Goal: Task Accomplishment & Management: Use online tool/utility

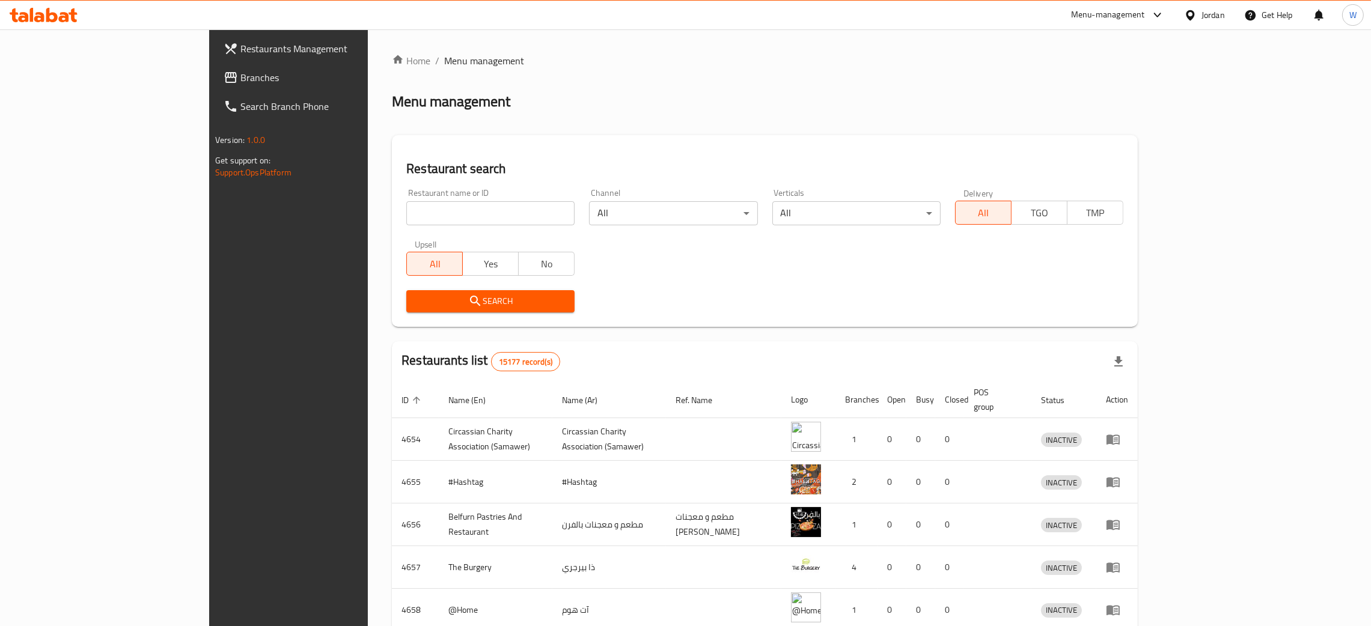
click at [392, 211] on div "Home / Menu management Menu management Restaurant search Restaurant name or ID …" at bounding box center [765, 469] width 746 height 833
click at [406, 213] on input "search" at bounding box center [490, 213] width 168 height 24
click at [416, 295] on span "Search" at bounding box center [490, 301] width 149 height 15
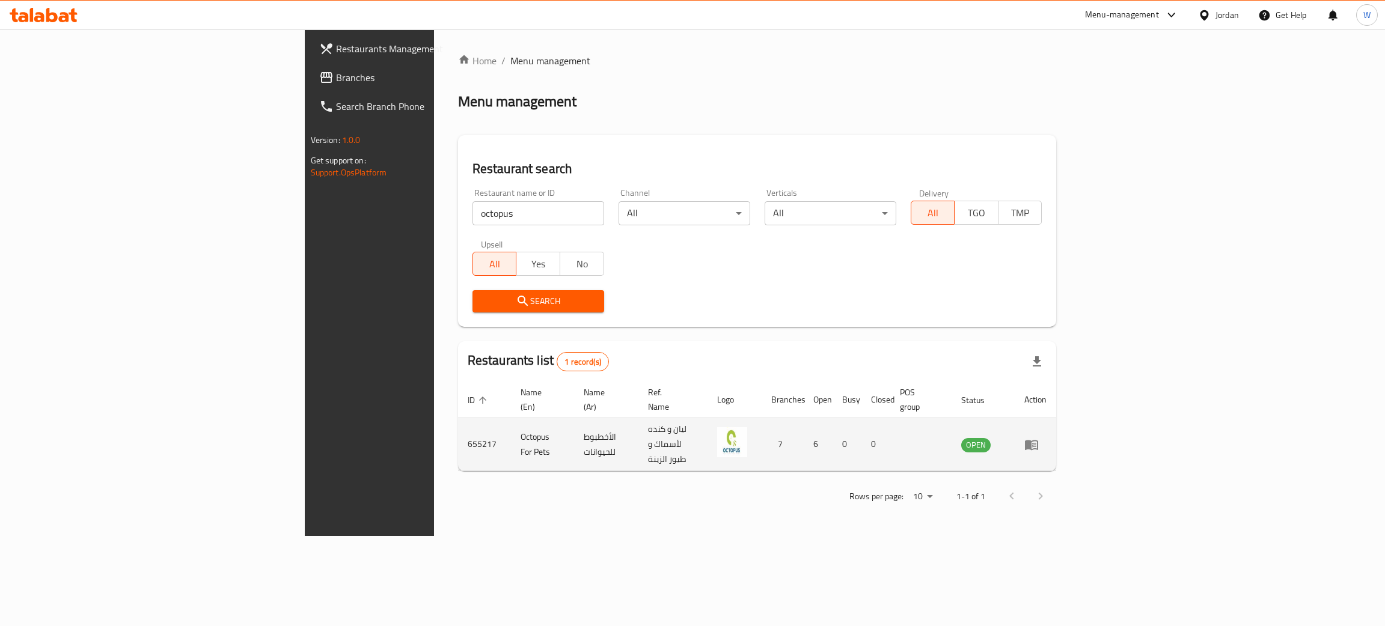
click at [511, 424] on td "Octopus For Pets" at bounding box center [542, 444] width 63 height 53
copy td "Octopus For Pets"
click at [458, 428] on td "655217" at bounding box center [484, 444] width 53 height 53
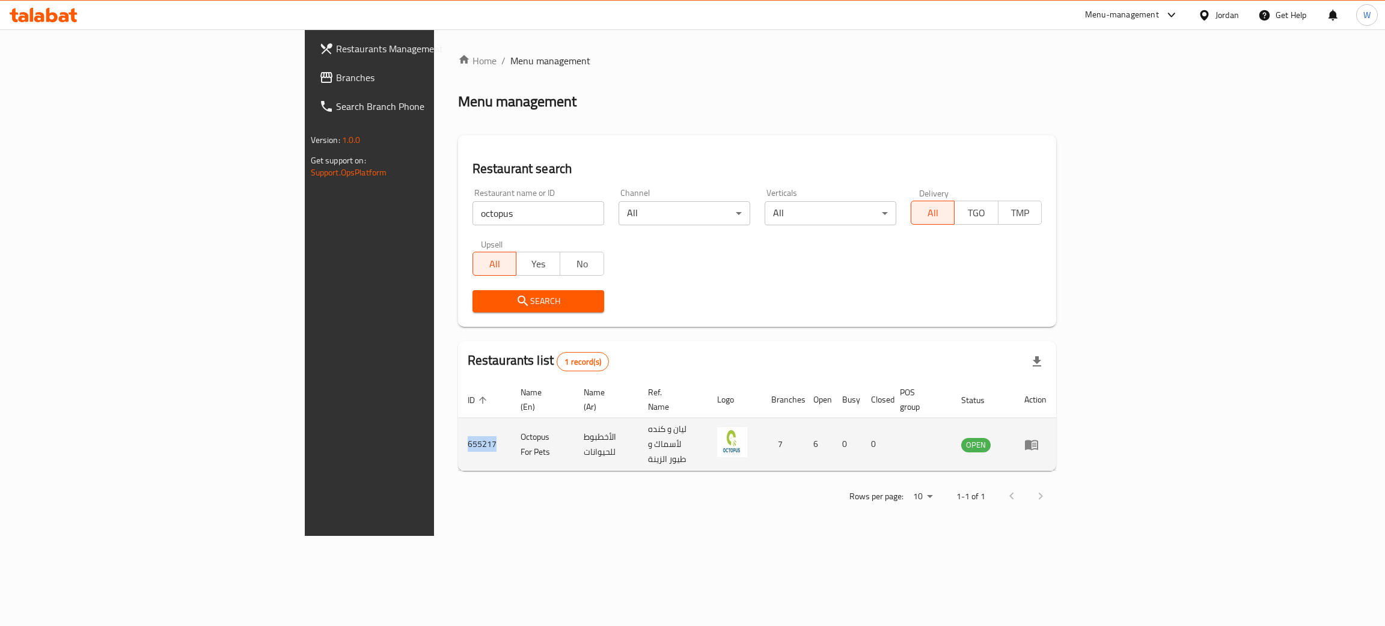
click at [458, 428] on td "655217" at bounding box center [484, 444] width 53 height 53
copy td "655217"
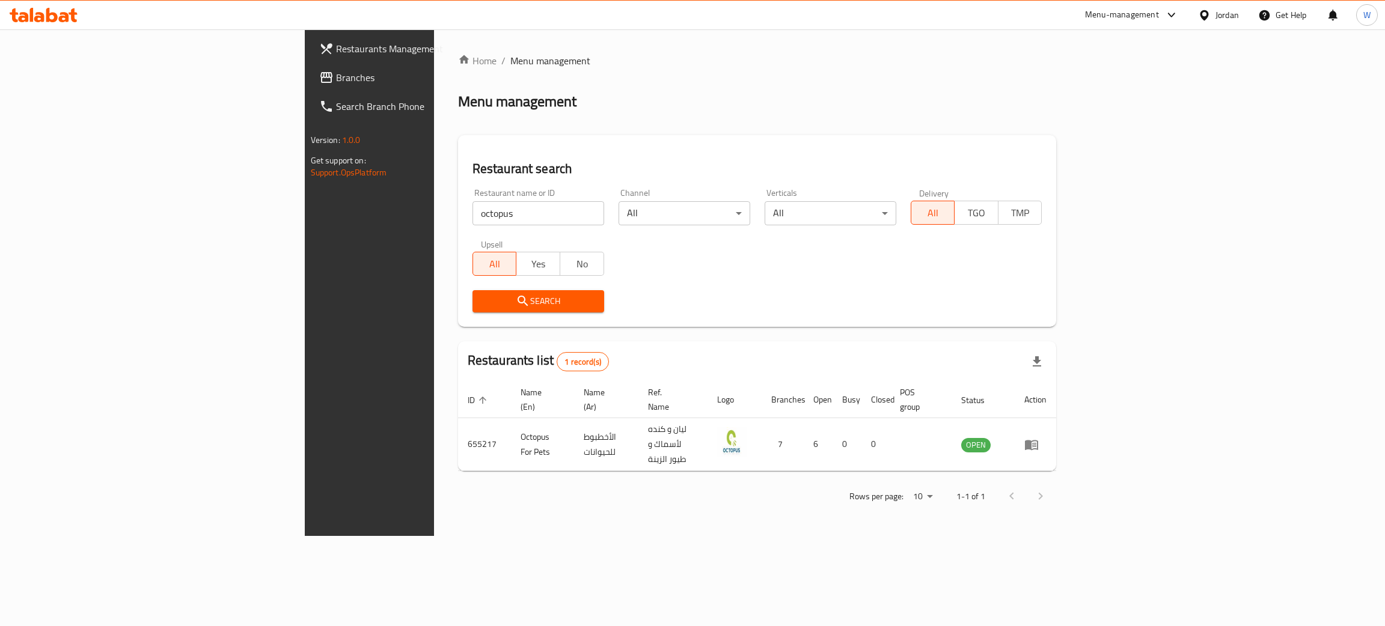
drag, startPoint x: 336, startPoint y: 215, endPoint x: 129, endPoint y: 219, distance: 206.8
click at [305, 214] on div "Restaurants Management Branches Search Branch Phone Version: 1.0.0 Get support …" at bounding box center [693, 282] width 776 height 507
type input "[PERSON_NAME]"
click button "Search" at bounding box center [538, 301] width 132 height 22
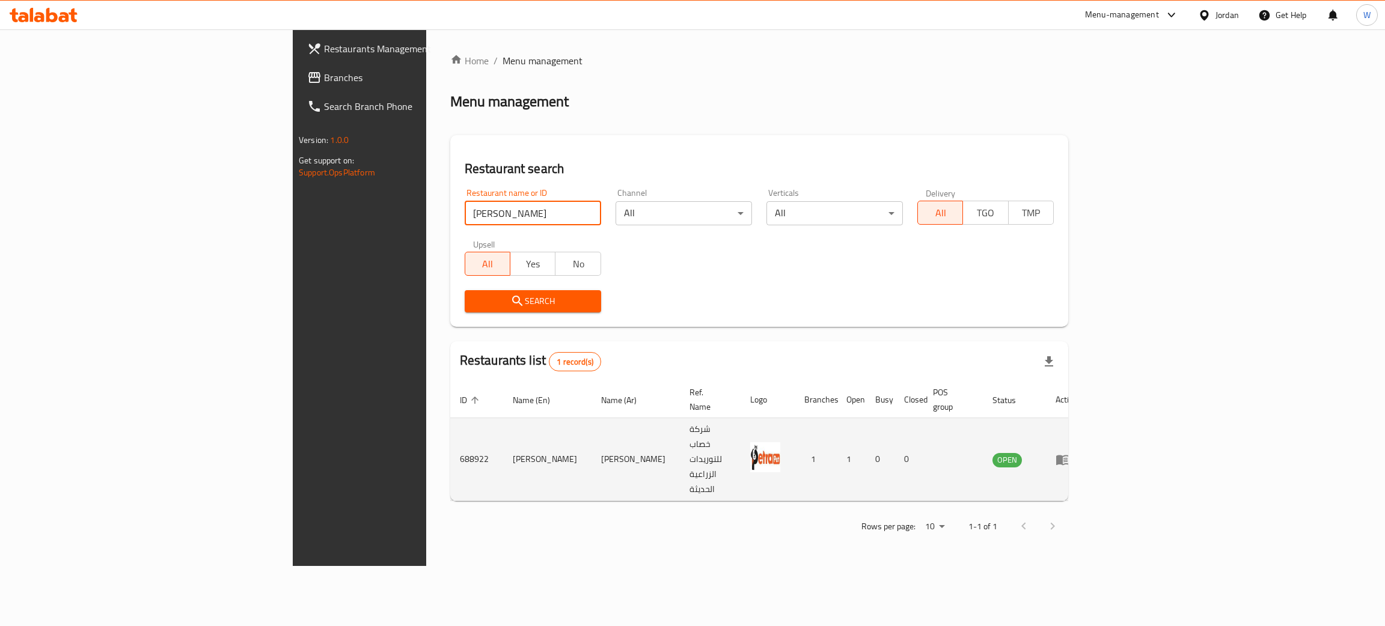
click at [1087, 424] on td "enhanced table" at bounding box center [1066, 459] width 41 height 83
click at [1069, 455] on icon "enhanced table" at bounding box center [1062, 460] width 13 height 10
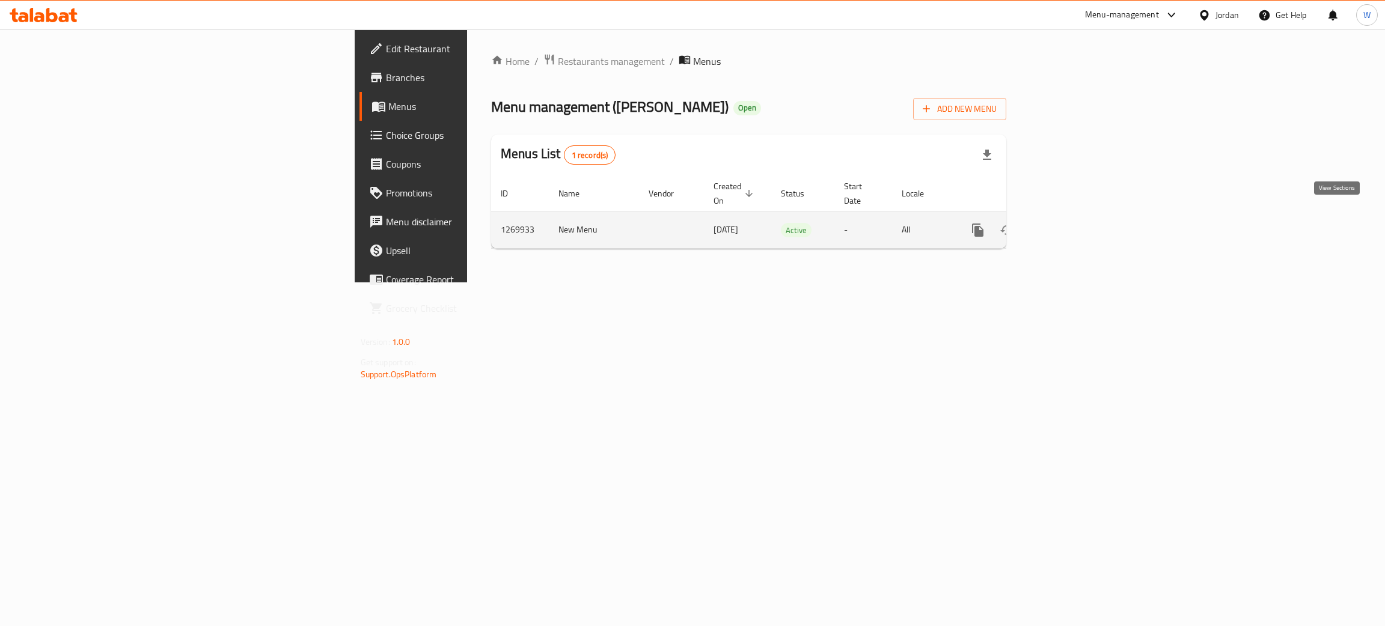
click at [1070, 225] on icon "enhanced table" at bounding box center [1064, 230] width 11 height 11
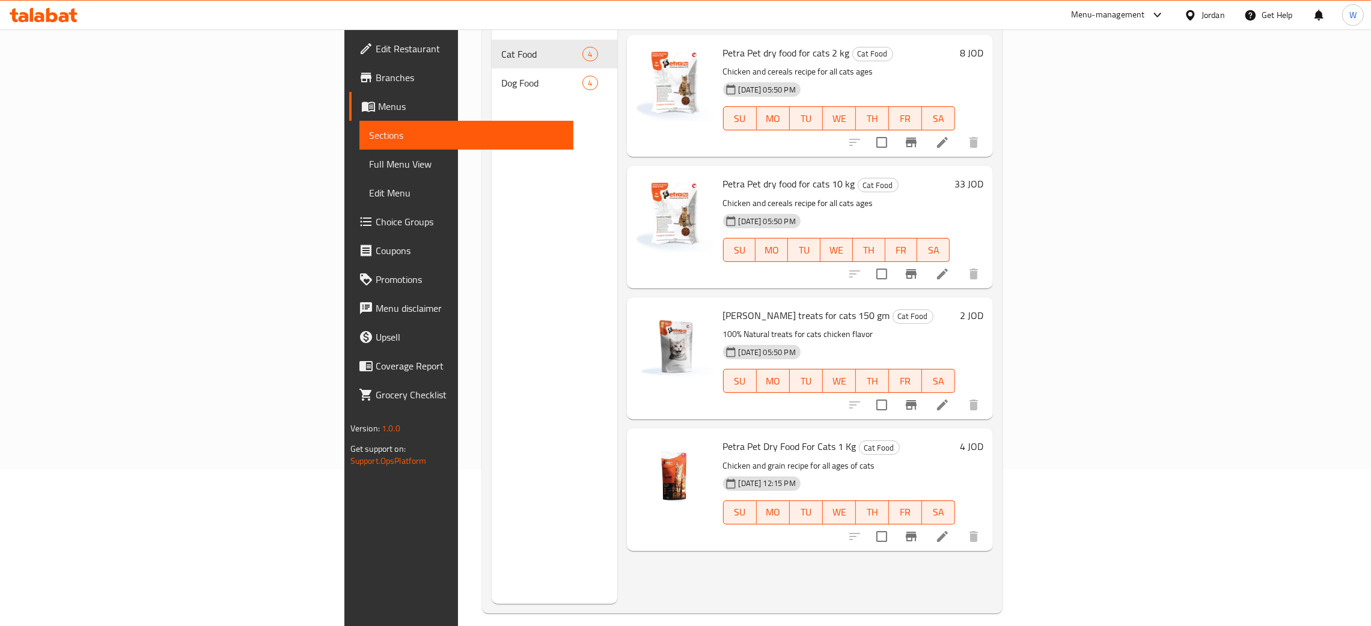
scroll to position [170, 0]
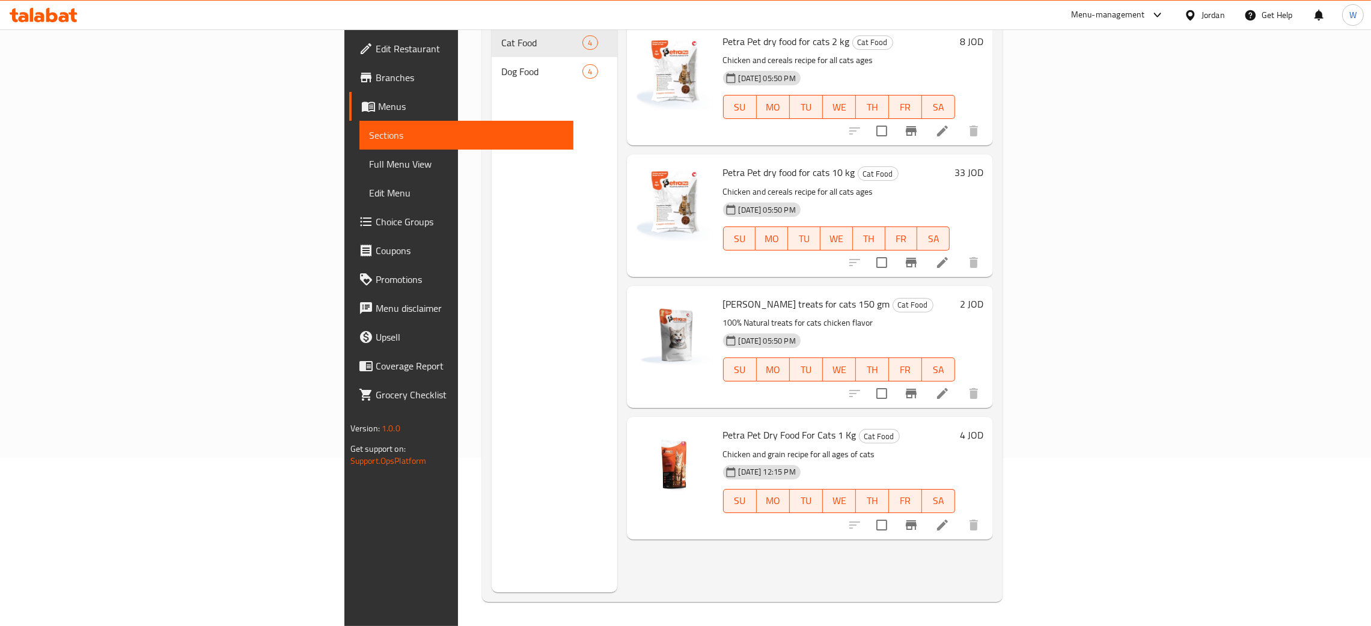
click at [983, 427] on h6 "4 JOD" at bounding box center [971, 435] width 23 height 17
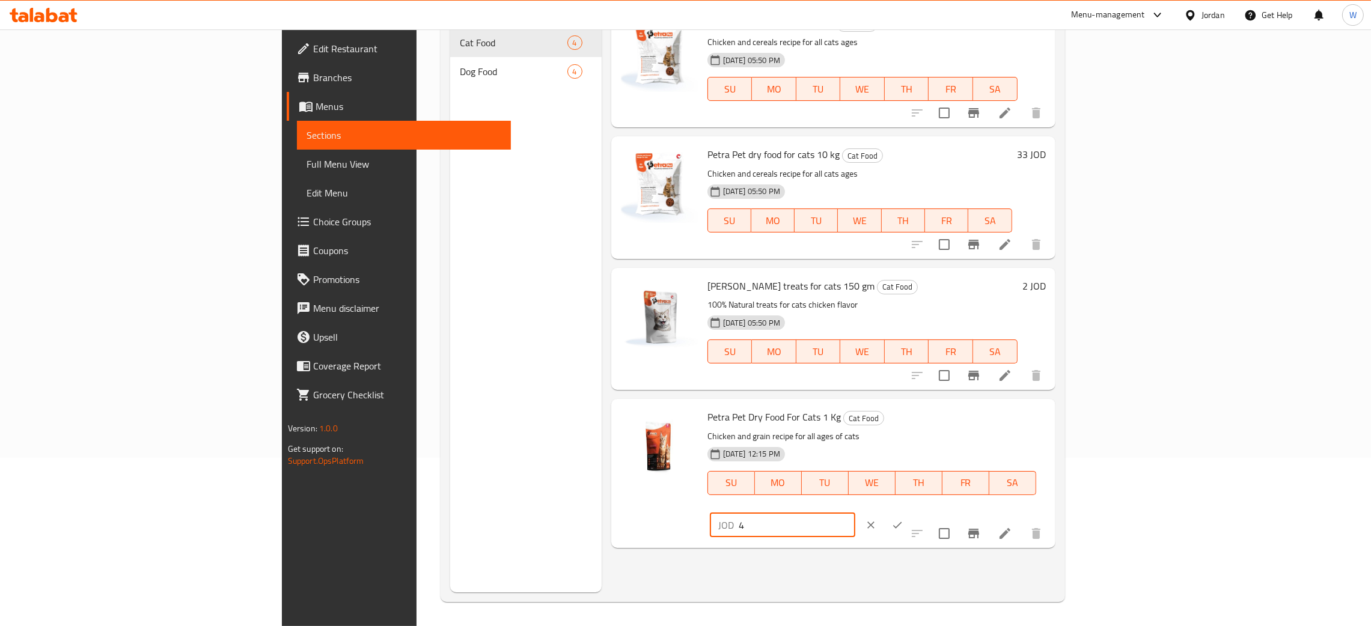
drag, startPoint x: 1202, startPoint y: 425, endPoint x: 1048, endPoint y: 425, distance: 153.3
click at [1051, 425] on div "Petra Pet Dry Food For Cats 1 Kg Cat Food Chicken and grain recipe for all ages…" at bounding box center [877, 473] width 348 height 139
type input "3.45"
click at [911, 512] on button "ok" at bounding box center [897, 525] width 26 height 26
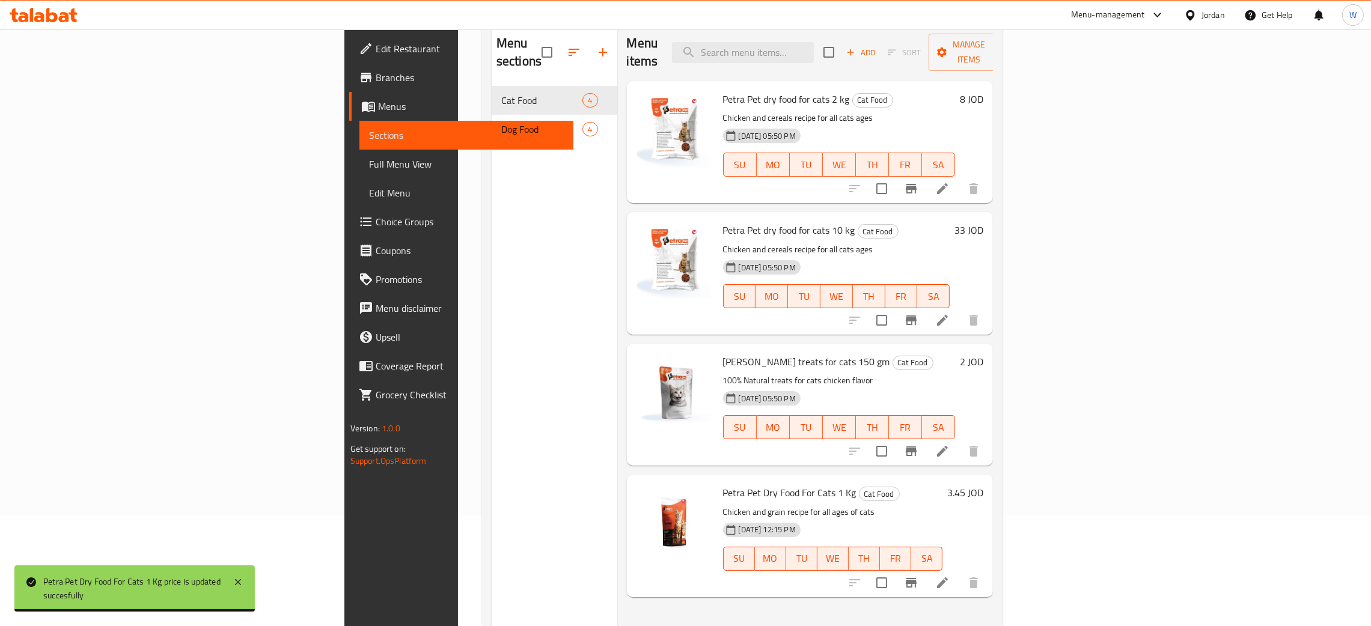
scroll to position [79, 0]
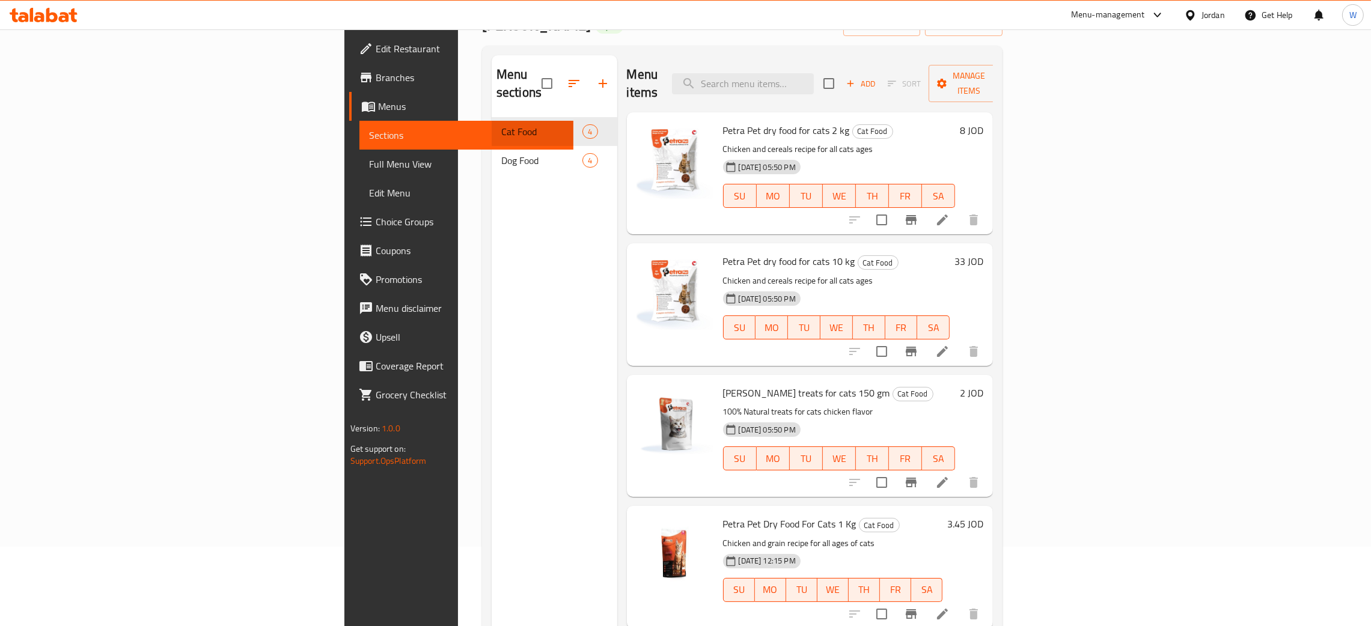
click at [983, 122] on h6 "8 JOD" at bounding box center [971, 130] width 23 height 17
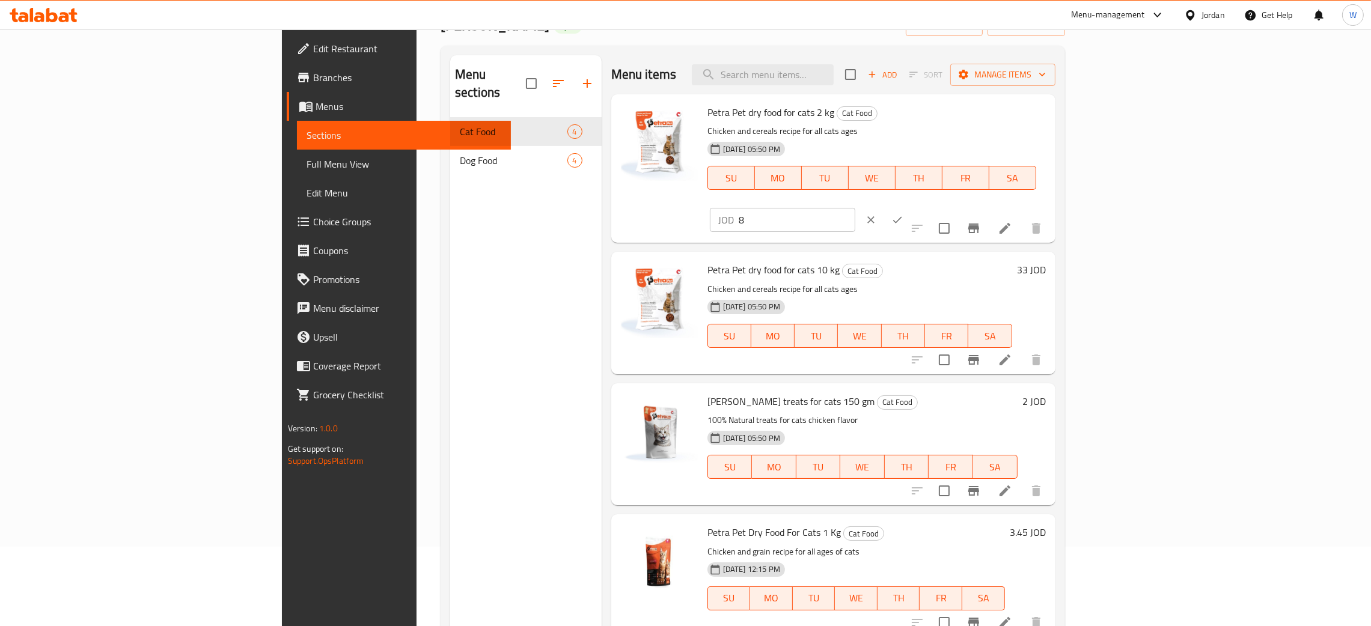
click at [1051, 122] on div "Petra Pet dry food for cats 2 kg Cat Food Chicken and cereals recipe for all ca…" at bounding box center [877, 168] width 348 height 139
type input "6.9"
click at [903, 214] on icon "ok" at bounding box center [897, 220] width 12 height 12
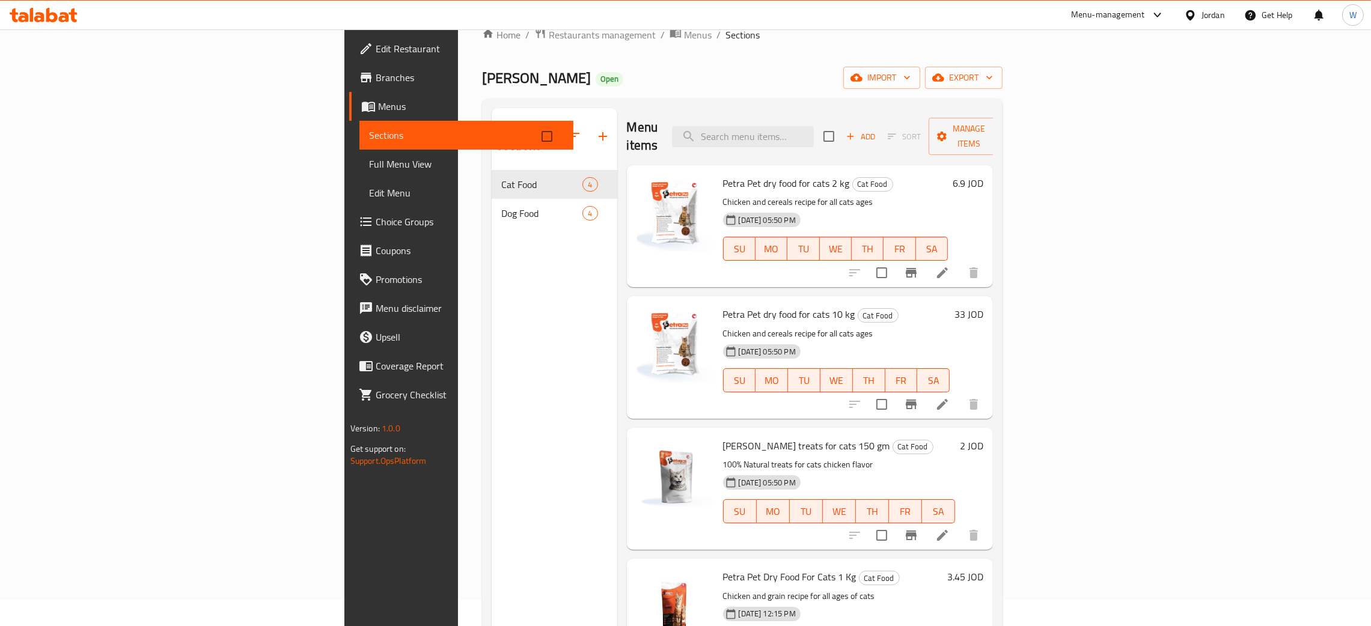
scroll to position [0, 0]
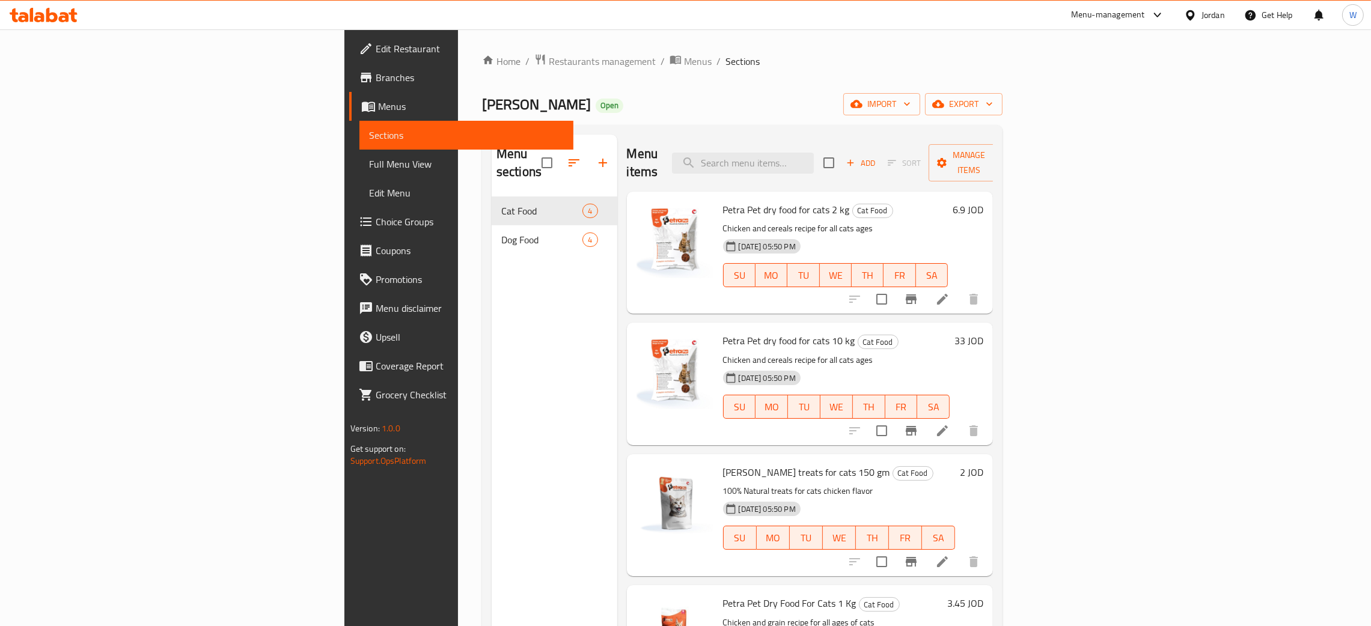
click at [983, 464] on h6 "2 JOD" at bounding box center [971, 472] width 23 height 17
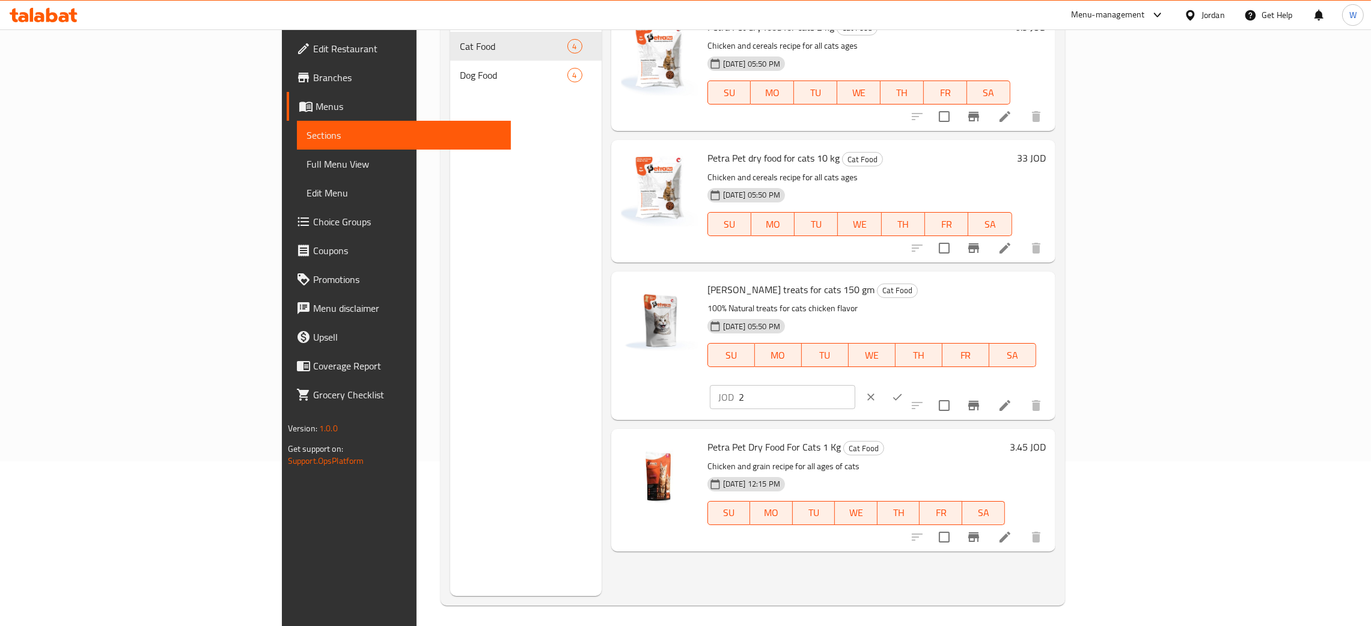
scroll to position [170, 0]
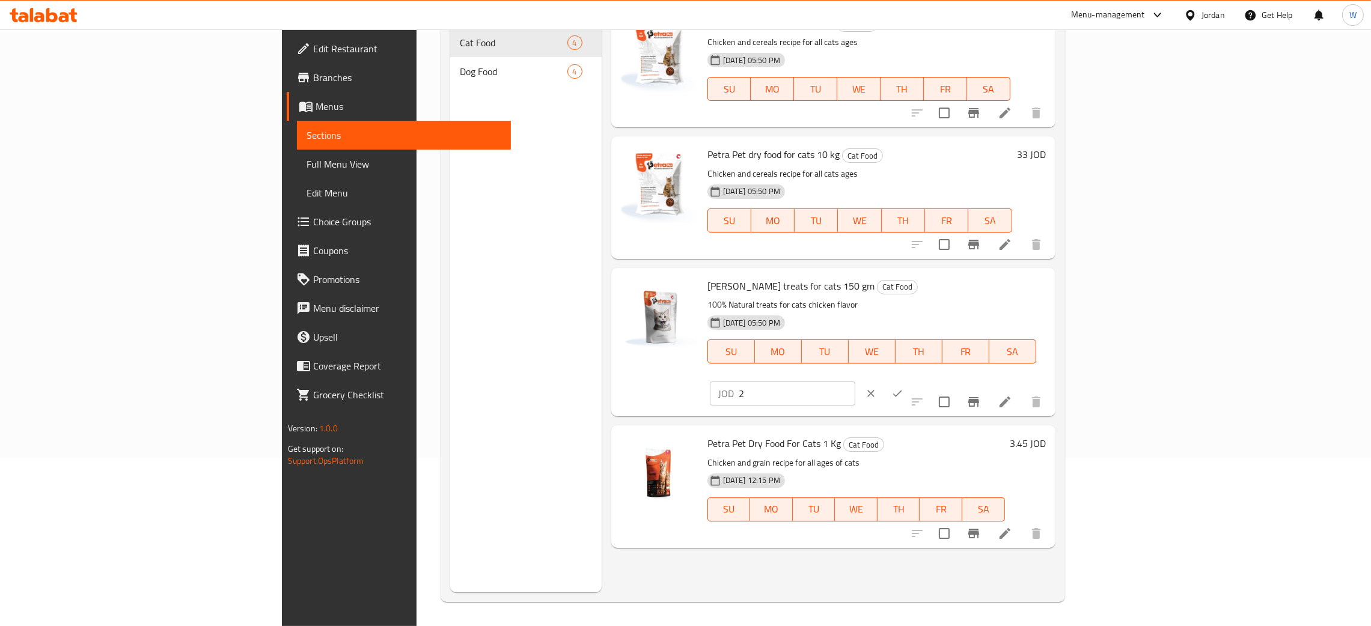
drag, startPoint x: 1184, startPoint y: 286, endPoint x: 1054, endPoint y: 287, distance: 130.4
click at [1051, 287] on div "Petra Pet treats for cats 150 gm Cat Food 100% Natural treats for cats chicken …" at bounding box center [877, 342] width 348 height 139
type input "1.72"
click at [903, 388] on icon "ok" at bounding box center [897, 394] width 12 height 12
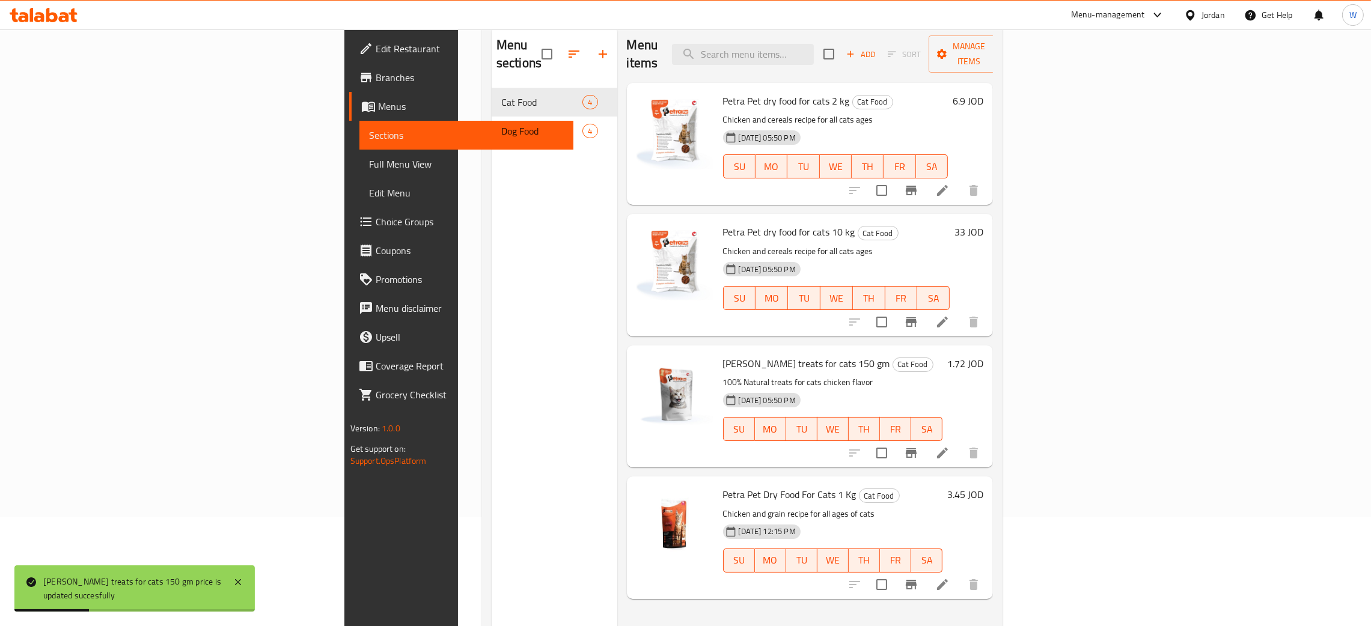
scroll to position [79, 0]
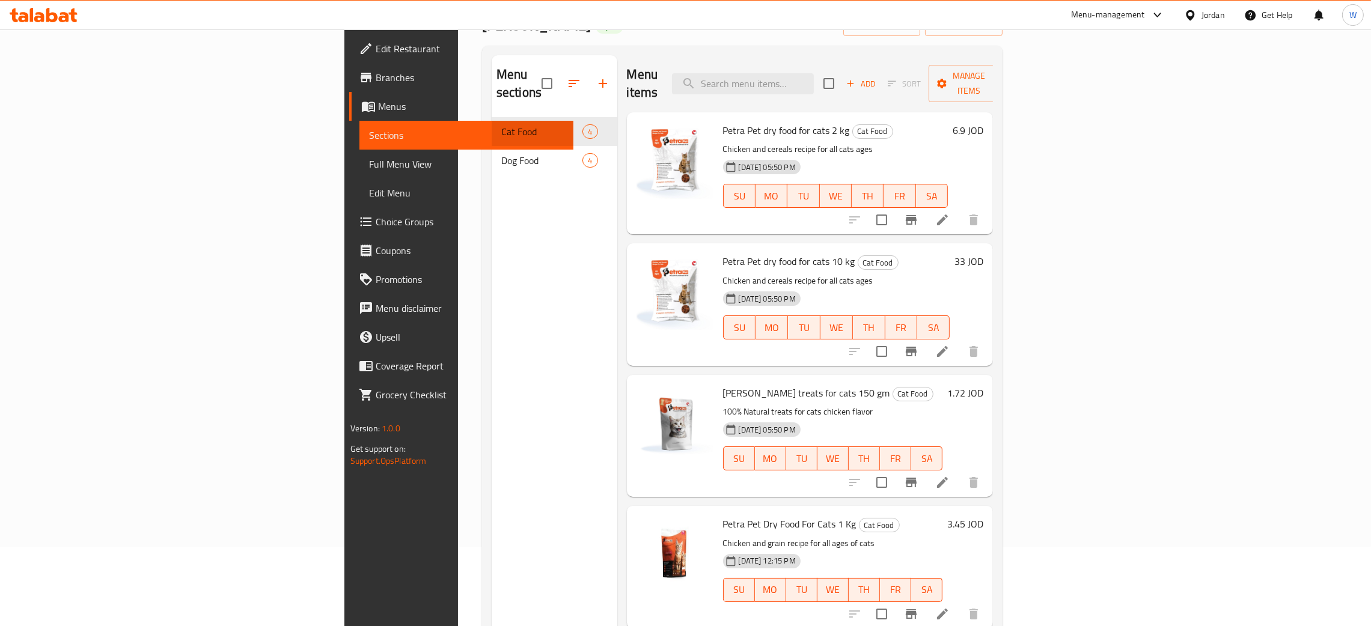
click at [983, 253] on h6 "33 JOD" at bounding box center [969, 261] width 29 height 17
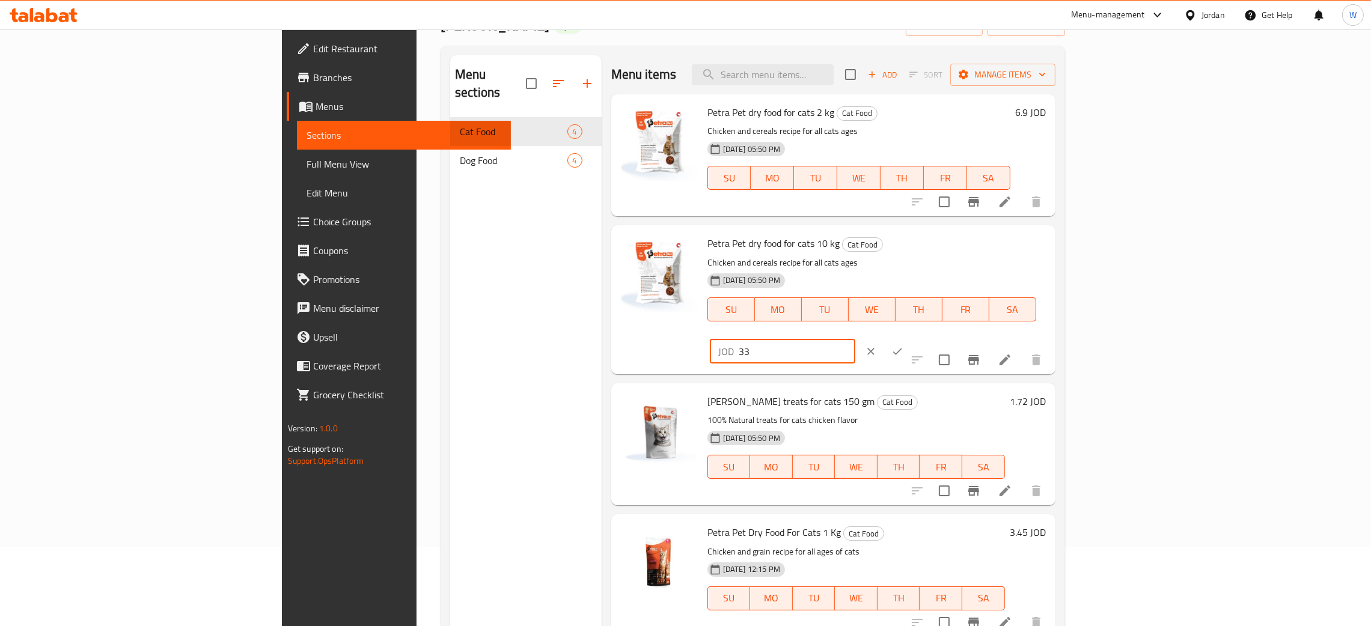
drag, startPoint x: 1180, startPoint y: 260, endPoint x: 1014, endPoint y: 251, distance: 166.1
click at [1016, 252] on div "Petra Pet dry food for cats 10 kg Cat Food Chicken and cereals recipe for all c…" at bounding box center [877, 299] width 348 height 139
type input "28.45"
click at [902, 348] on icon "ok" at bounding box center [897, 351] width 9 height 7
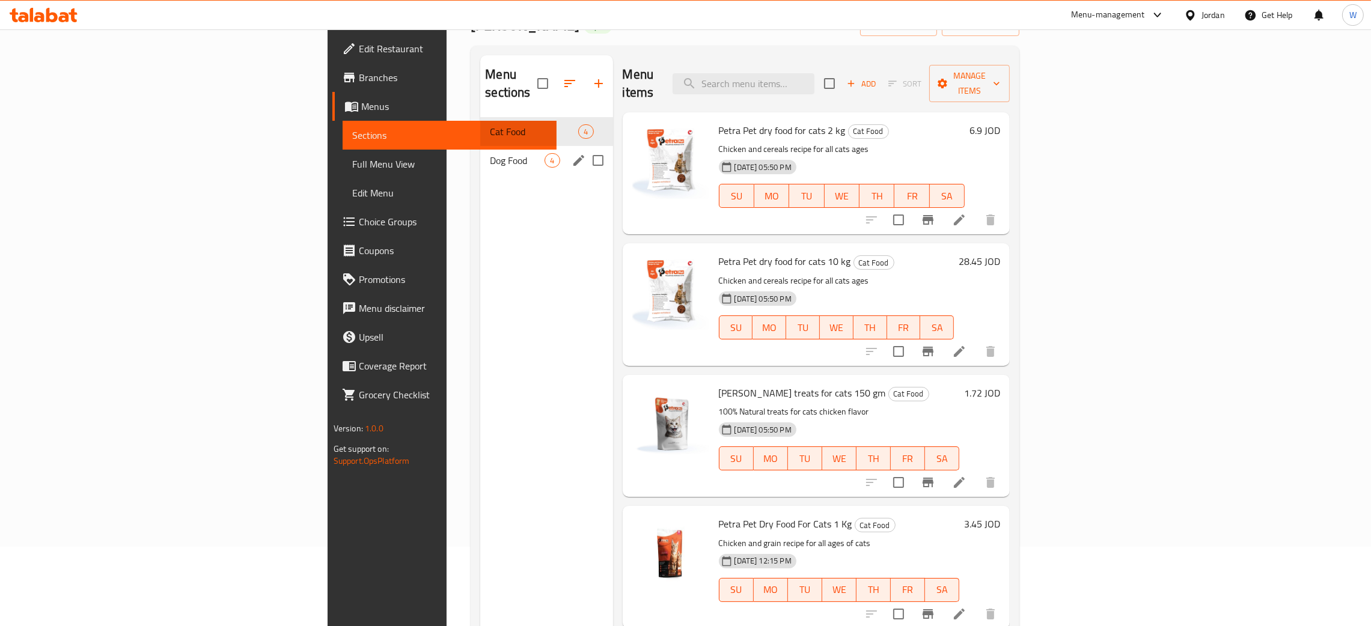
click at [480, 151] on div "Dog Food 4" at bounding box center [546, 160] width 132 height 29
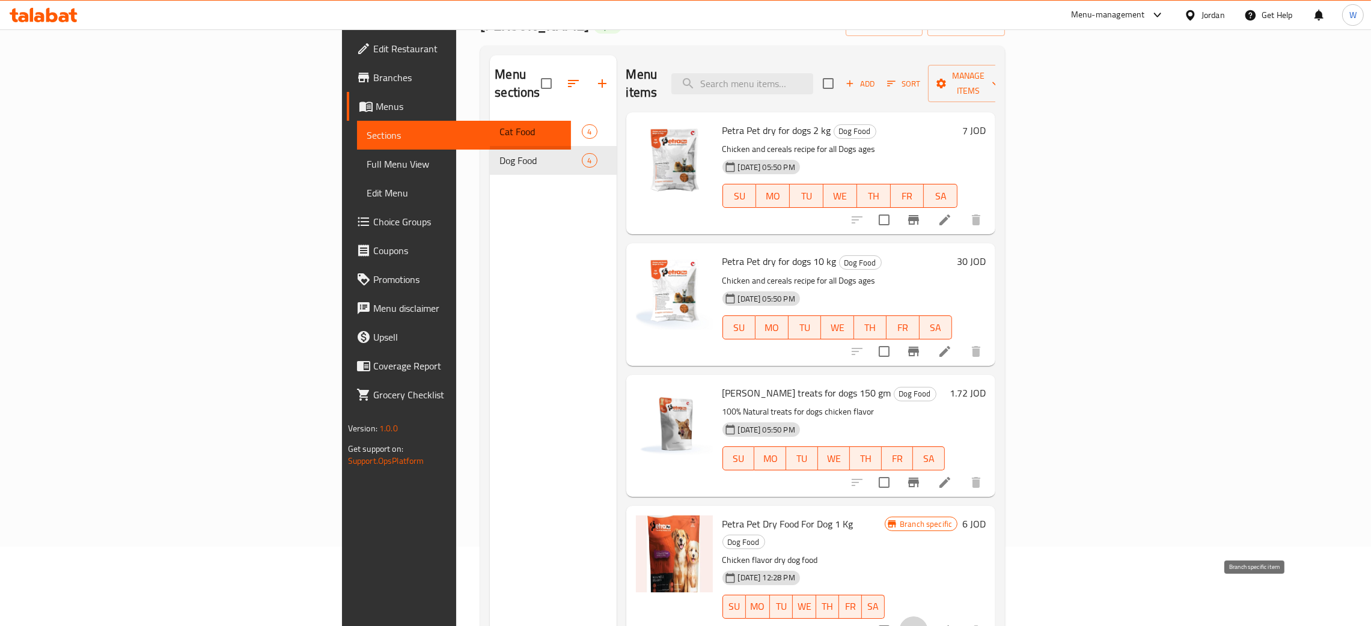
click at [921, 624] on icon "Branch-specific-item" at bounding box center [913, 631] width 14 height 14
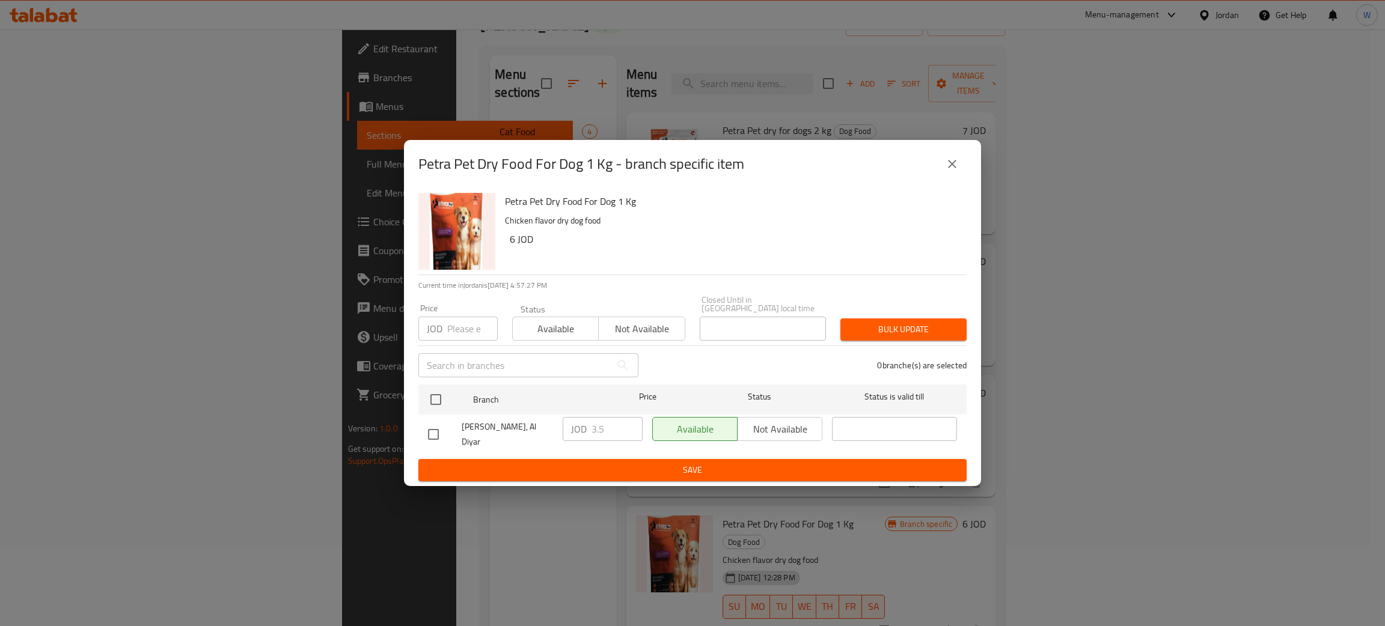
click at [432, 434] on input "checkbox" at bounding box center [433, 434] width 25 height 25
checkbox input "true"
drag, startPoint x: 620, startPoint y: 435, endPoint x: 528, endPoint y: 434, distance: 91.4
click at [536, 435] on div "[PERSON_NAME], Al Diyar JOD 3.5 ​ Available Not available ​" at bounding box center [692, 434] width 539 height 44
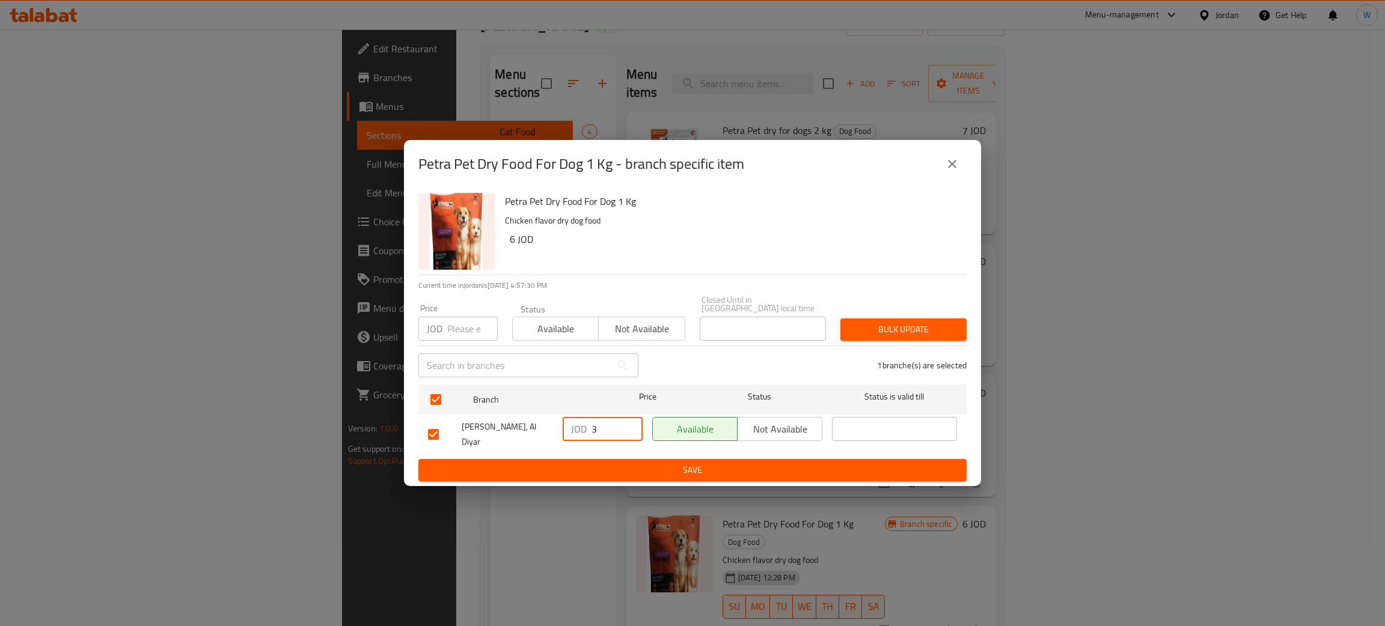
type input "3"
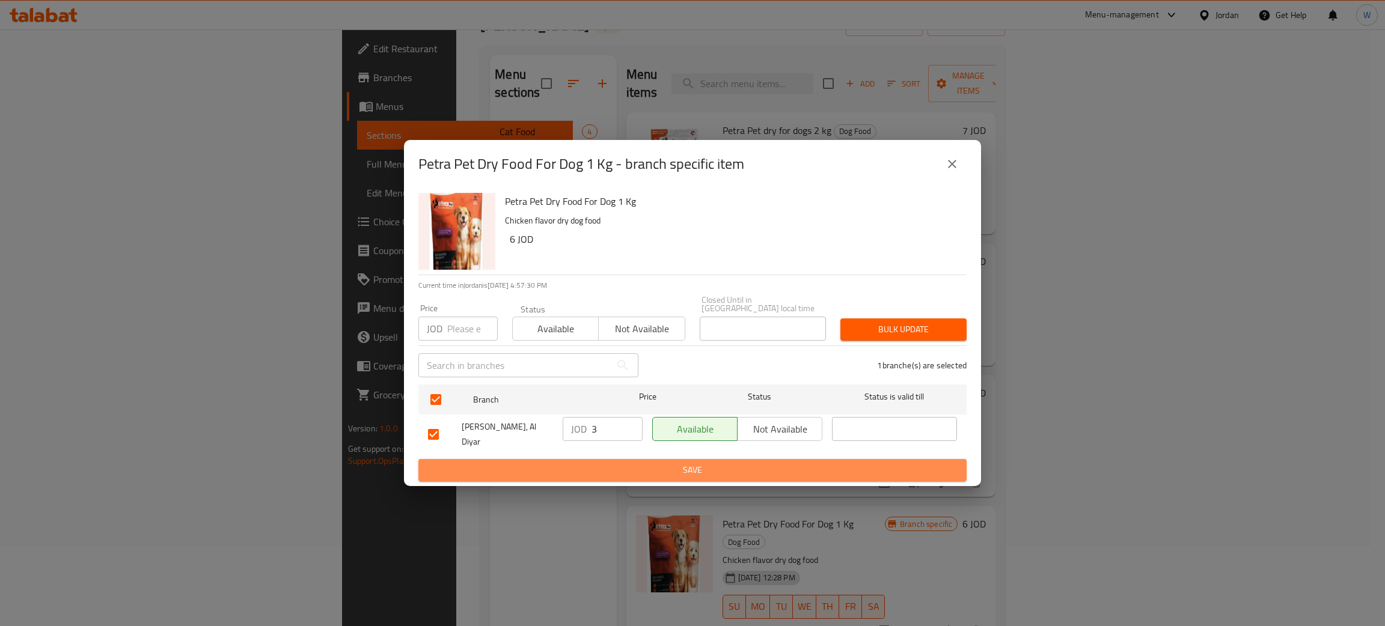
click at [652, 463] on span "Save" at bounding box center [692, 470] width 529 height 15
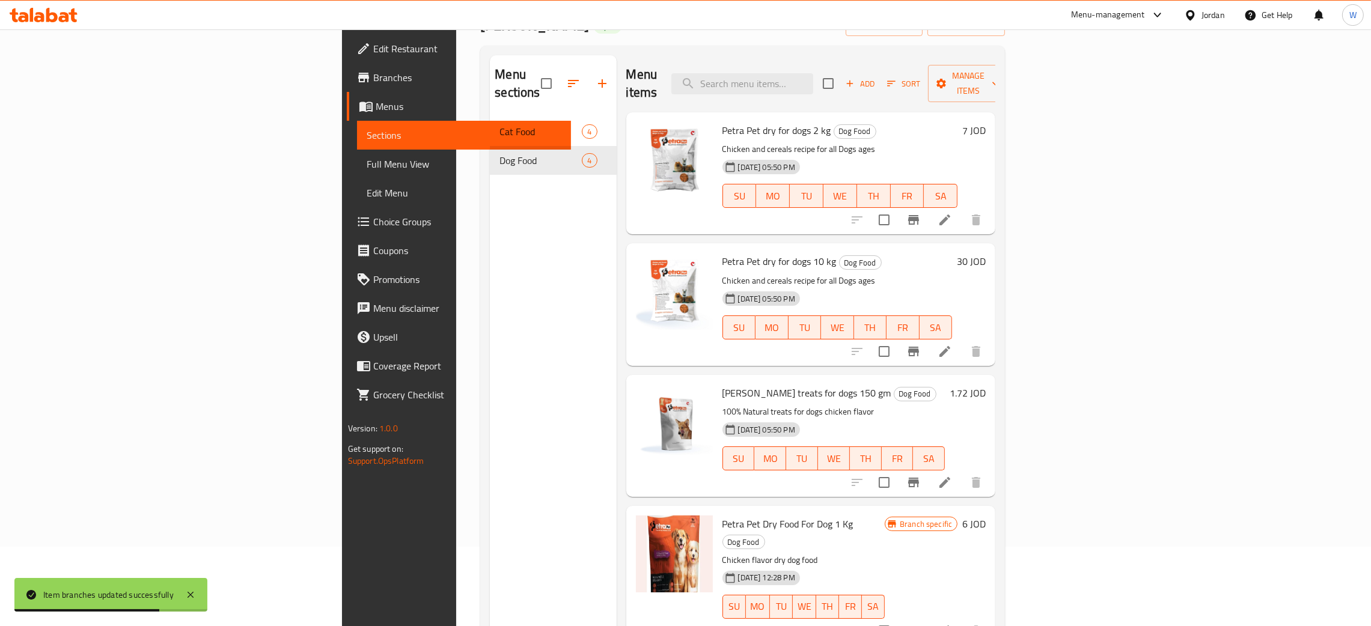
click at [986, 122] on h6 "7 JOD" at bounding box center [973, 130] width 23 height 17
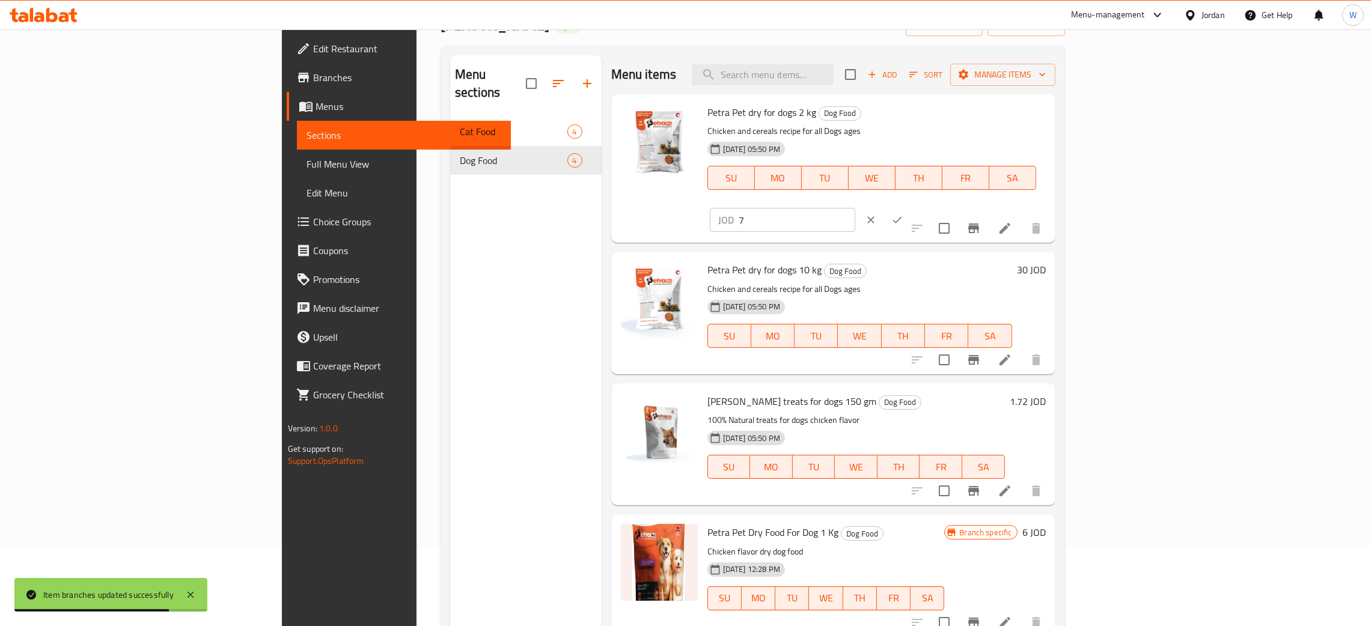
drag, startPoint x: 1182, startPoint y: 121, endPoint x: 962, endPoint y: 137, distance: 220.0
click at [978, 137] on div "Petra Pet dry for dogs 2 kg Dog Food Chicken and cereals recipe for all Dogs ag…" at bounding box center [877, 168] width 348 height 139
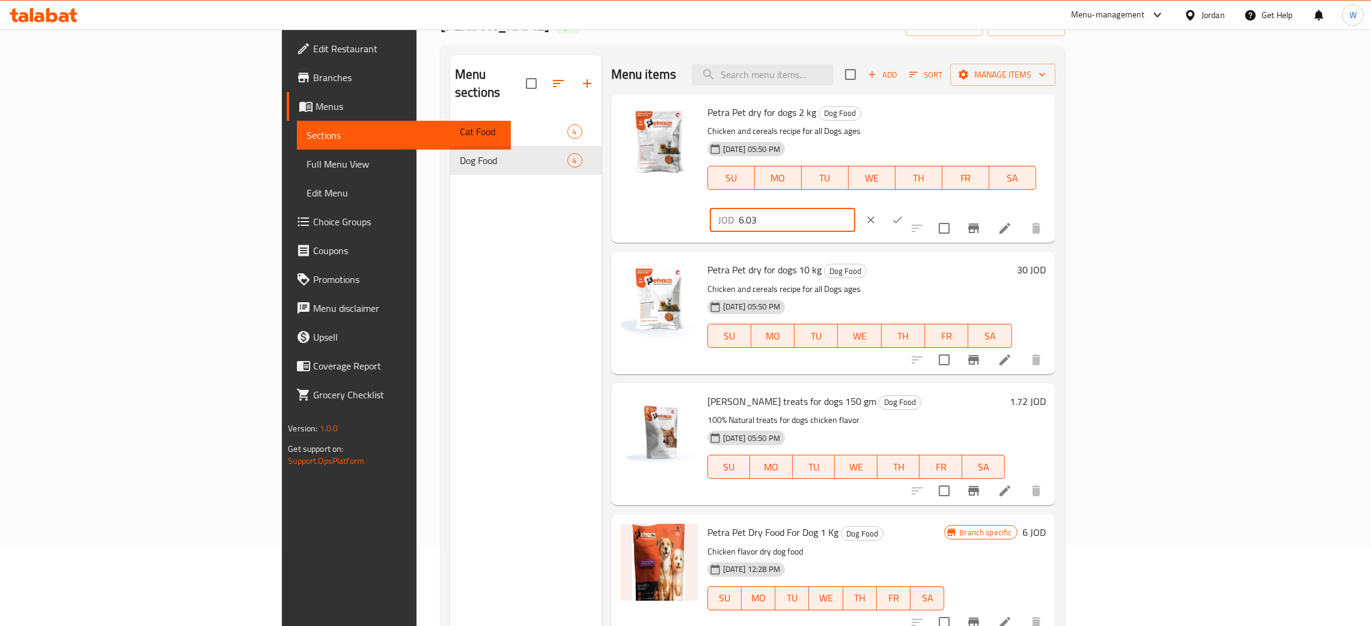
type input "6.03"
click at [903, 214] on icon "ok" at bounding box center [897, 220] width 12 height 12
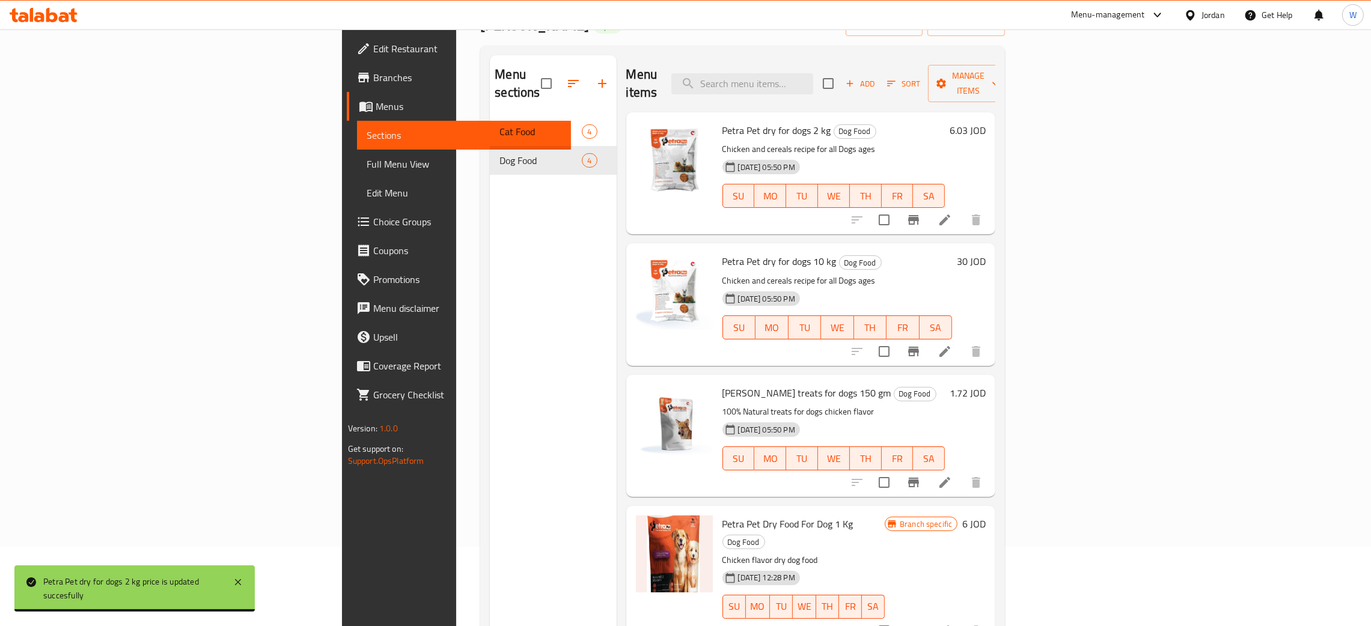
click at [986, 253] on h6 "30 JOD" at bounding box center [971, 261] width 29 height 17
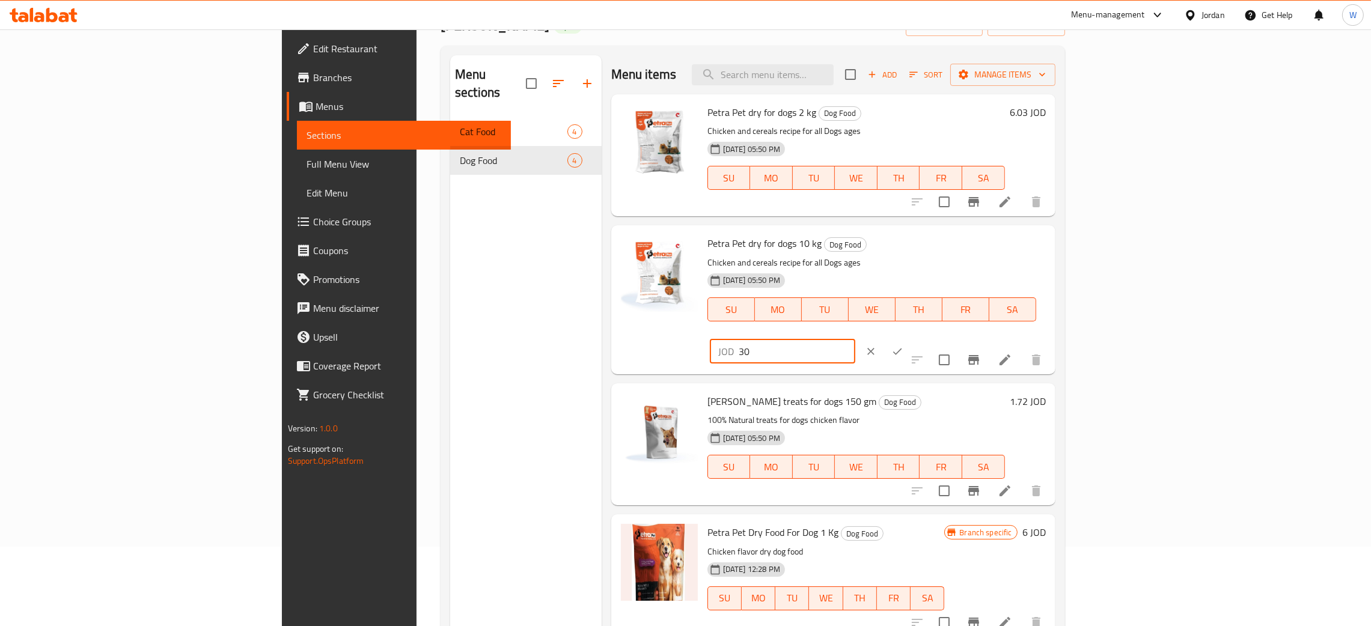
drag, startPoint x: 1200, startPoint y: 245, endPoint x: 1055, endPoint y: 254, distance: 145.2
click at [1051, 254] on div "Petra Pet dry for dogs 10 kg Dog Food Chicken and cereals recipe for all Dogs a…" at bounding box center [877, 299] width 348 height 139
type input "25.86"
click at [903, 346] on icon "ok" at bounding box center [897, 352] width 12 height 12
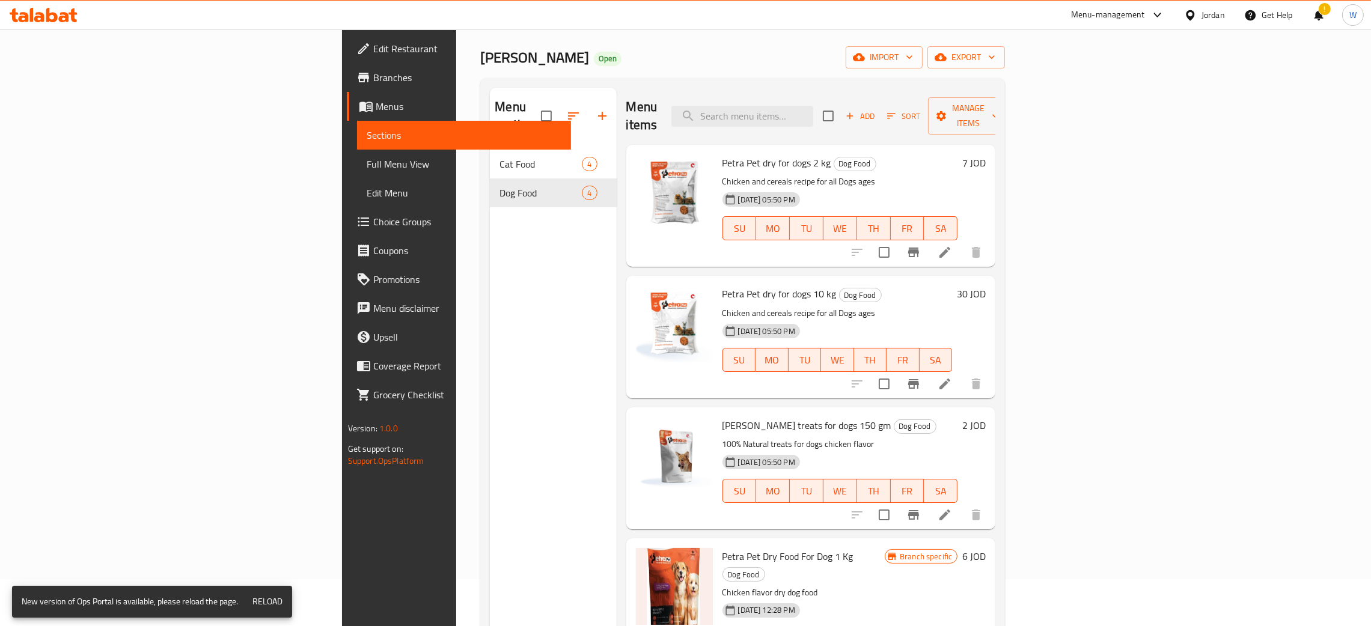
scroll to position [90, 0]
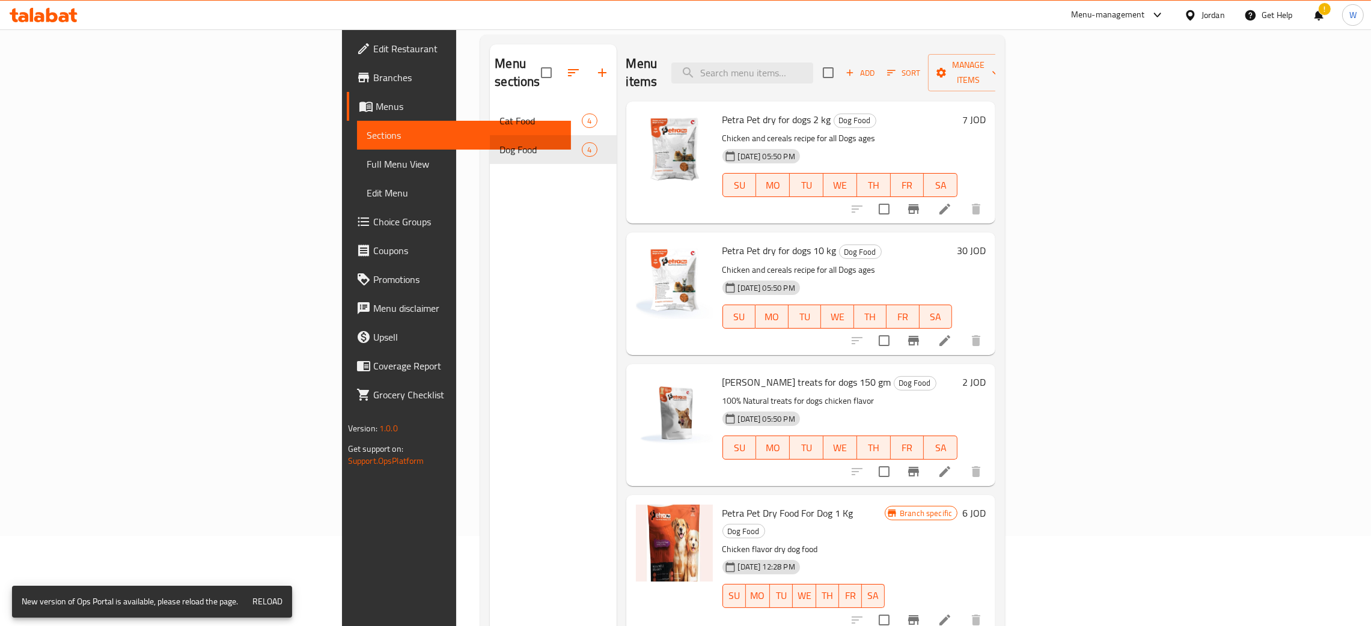
click at [986, 374] on div "2 JOD" at bounding box center [972, 382] width 28 height 17
click at [986, 374] on h6 "2 JOD" at bounding box center [973, 382] width 23 height 17
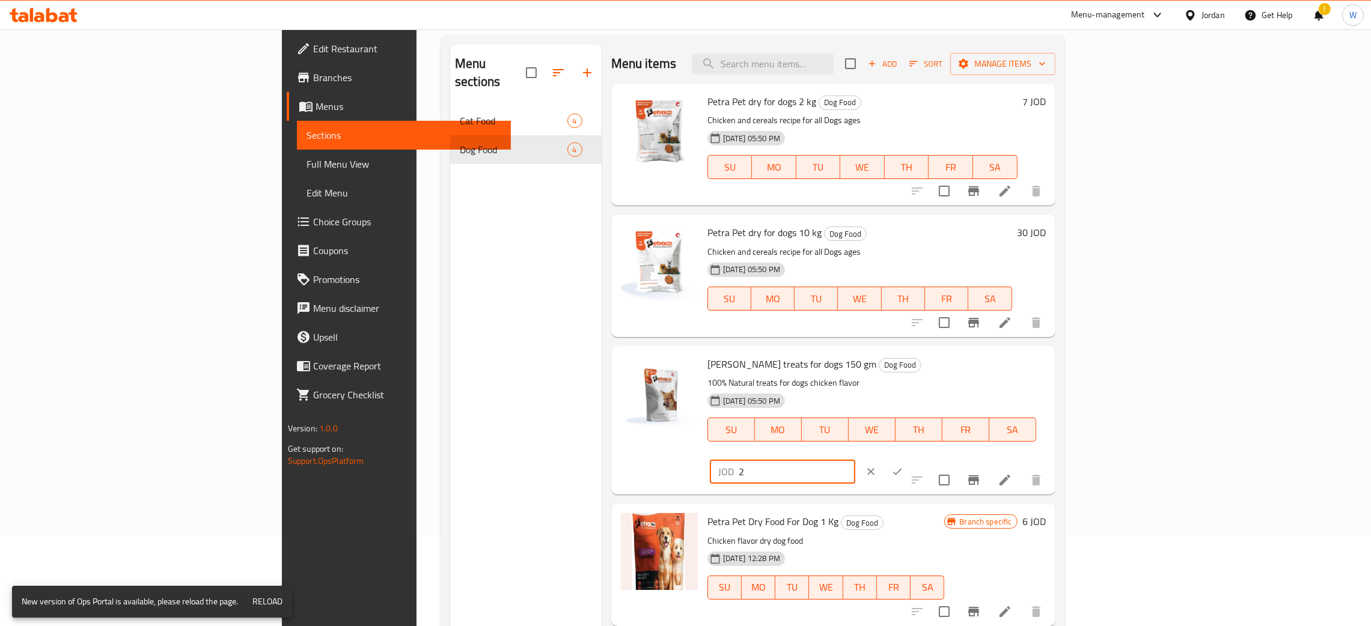
drag, startPoint x: 1181, startPoint y: 371, endPoint x: 1048, endPoint y: 373, distance: 132.9
click at [1051, 373] on div "Petra Pet treats for dogs 150 gm Dog Food 100% Natural treats for dogs chicken …" at bounding box center [877, 420] width 348 height 139
type input "1.72"
click at [911, 459] on button "ok" at bounding box center [897, 472] width 26 height 26
